Goal: Task Accomplishment & Management: Manage account settings

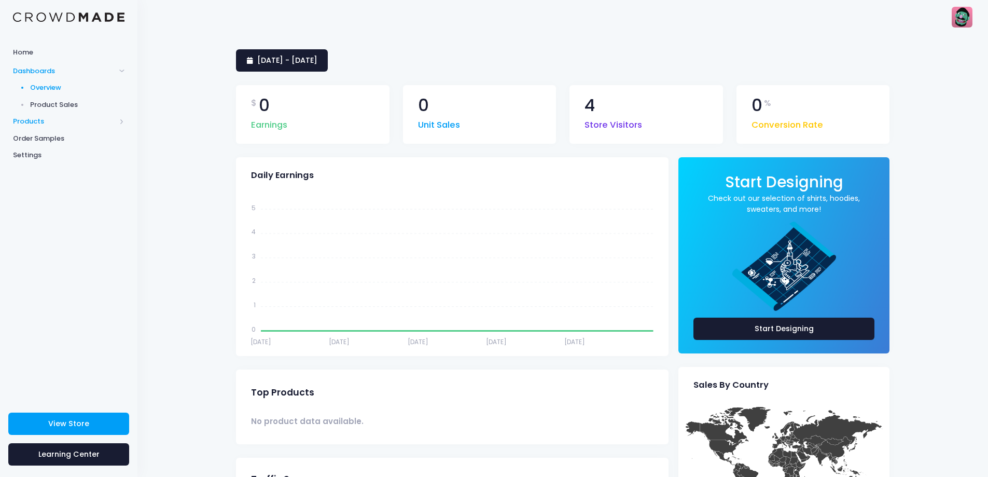
click at [51, 119] on span "Products" at bounding box center [64, 121] width 103 height 10
click at [76, 121] on span "Product Editor" at bounding box center [77, 121] width 95 height 10
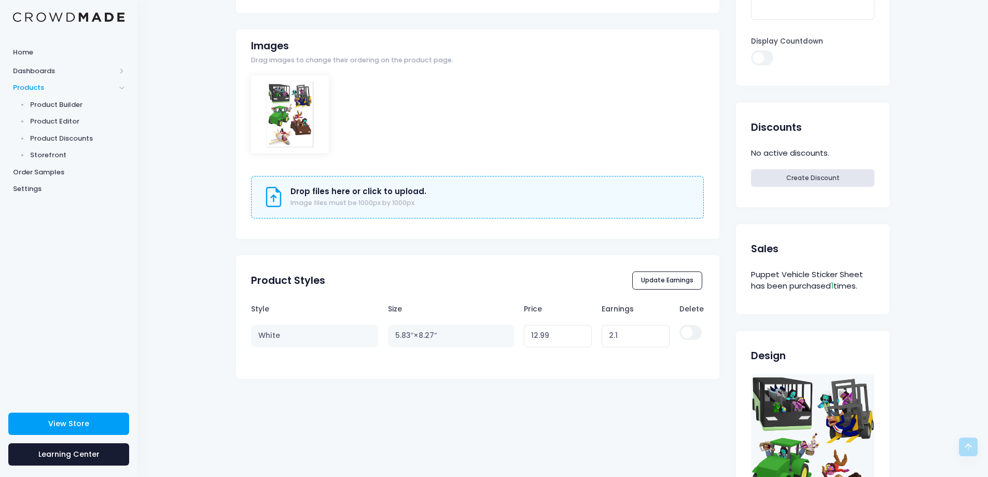
scroll to position [104, 0]
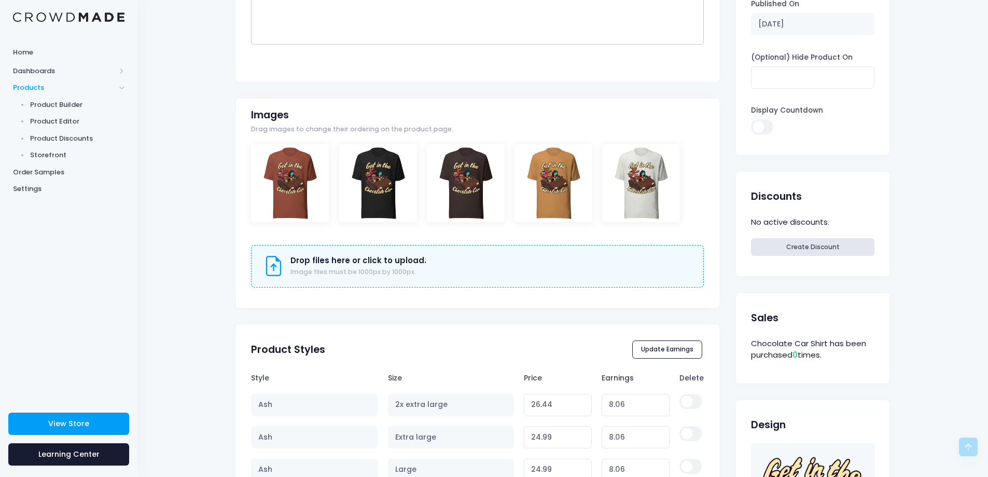
scroll to position [259, 0]
